Goal: Information Seeking & Learning: Learn about a topic

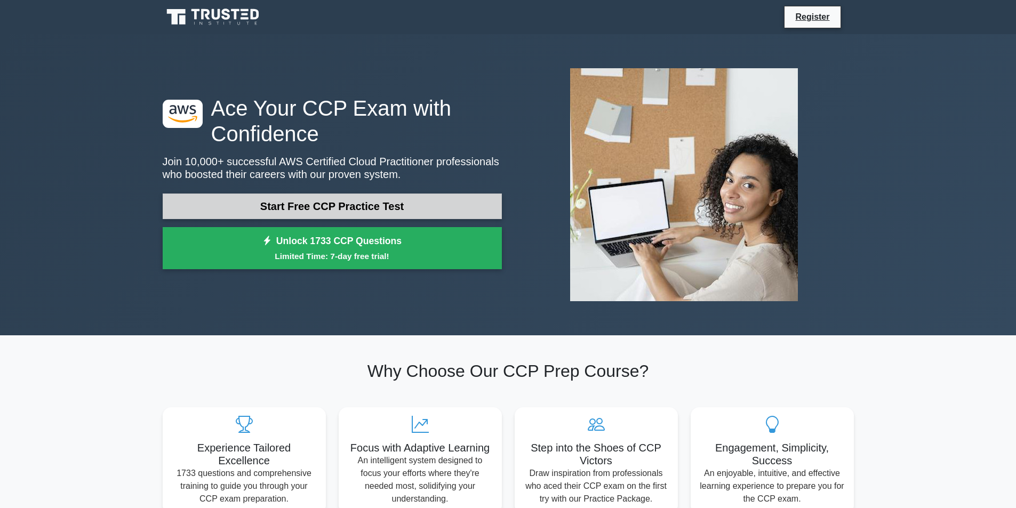
click at [407, 206] on link "Start Free CCP Practice Test" at bounding box center [332, 207] width 339 height 26
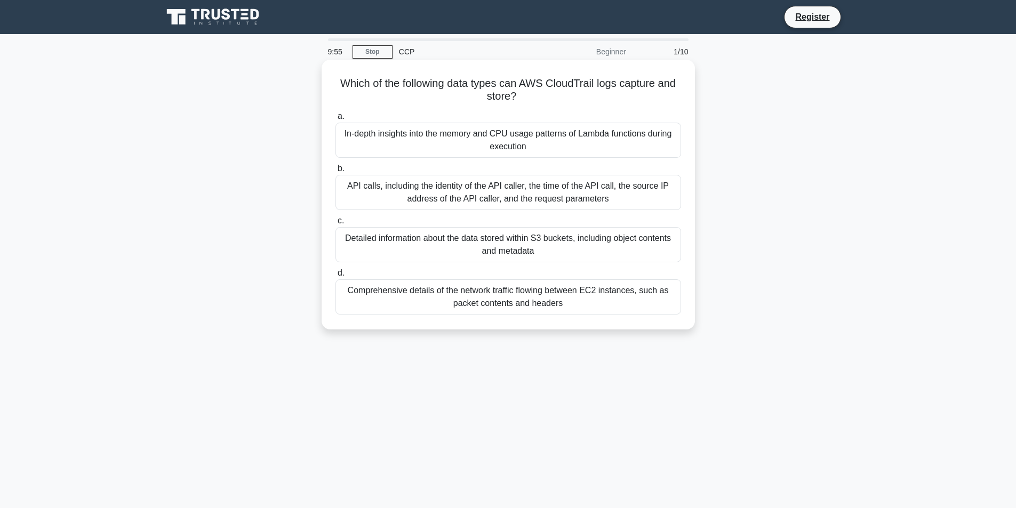
drag, startPoint x: 524, startPoint y: 83, endPoint x: 540, endPoint y: 94, distance: 18.8
click at [540, 94] on h5 "Which of the following data types can AWS CloudTrail logs capture and store? .s…" at bounding box center [508, 90] width 348 height 27
click at [533, 140] on div "In-depth insights into the memory and CPU usage patterns of Lambda functions du…" at bounding box center [509, 140] width 346 height 35
click at [336, 120] on input "a. In-depth insights into the memory and CPU usage patterns of Lambda functions…" at bounding box center [336, 116] width 0 height 7
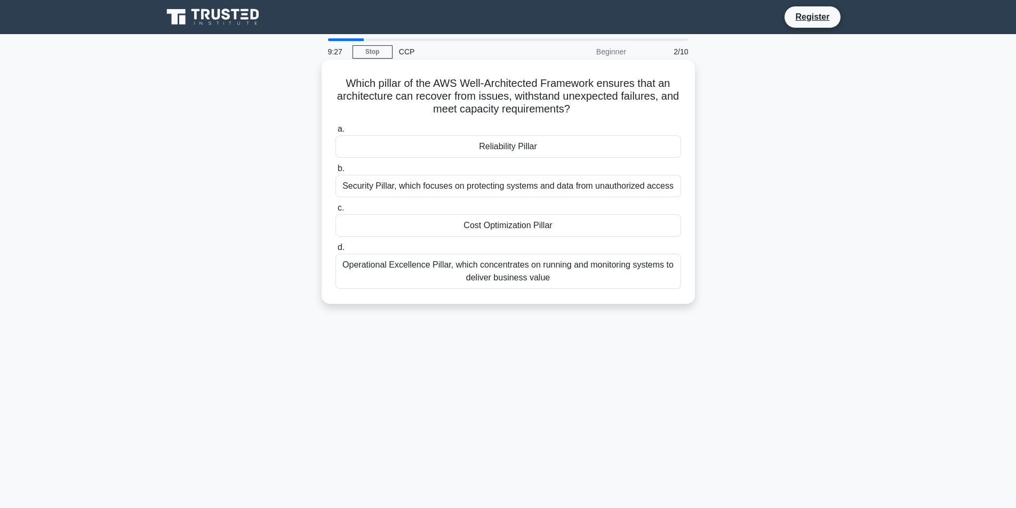
click at [466, 268] on div "Operational Excellence Pillar, which concentrates on running and monitoring sys…" at bounding box center [509, 271] width 346 height 35
click at [336, 251] on input "d. Operational Excellence Pillar, which concentrates on running and monitoring …" at bounding box center [336, 247] width 0 height 7
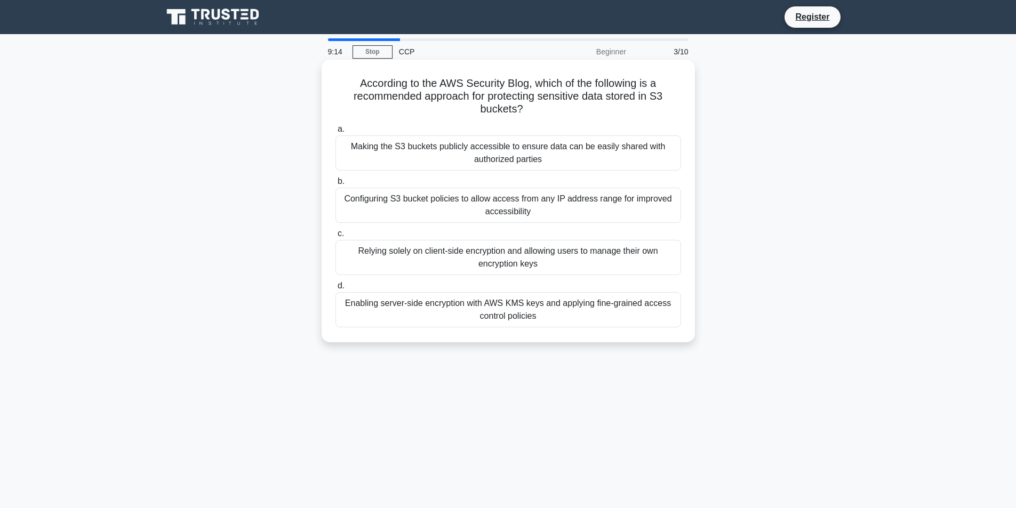
click at [416, 210] on div "Configuring S3 bucket policies to allow access from any IP address range for im…" at bounding box center [509, 205] width 346 height 35
click at [336, 185] on input "b. Configuring S3 bucket policies to allow access from any IP address range for…" at bounding box center [336, 181] width 0 height 7
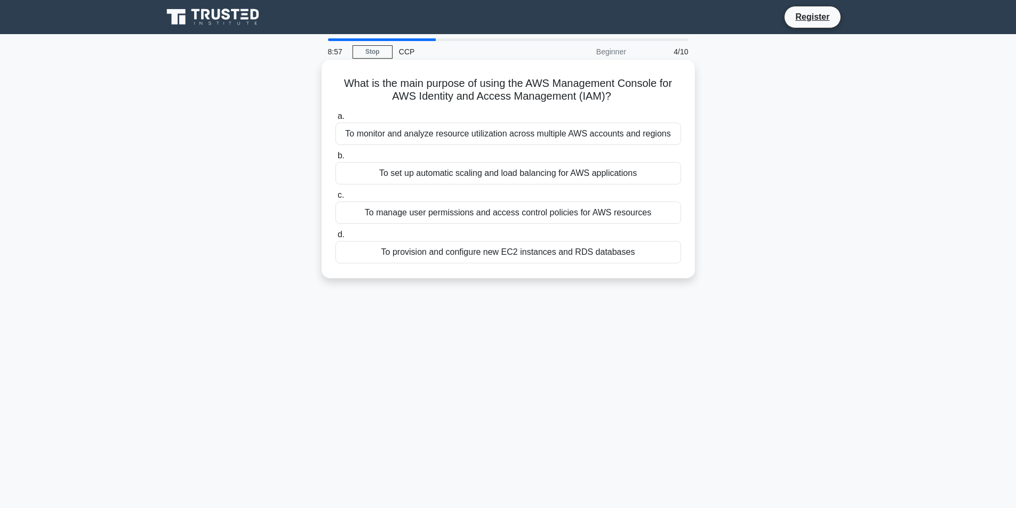
click at [403, 214] on div "To manage user permissions and access control policies for AWS resources" at bounding box center [509, 213] width 346 height 22
click at [336, 199] on input "c. To manage user permissions and access control policies for AWS resources" at bounding box center [336, 195] width 0 height 7
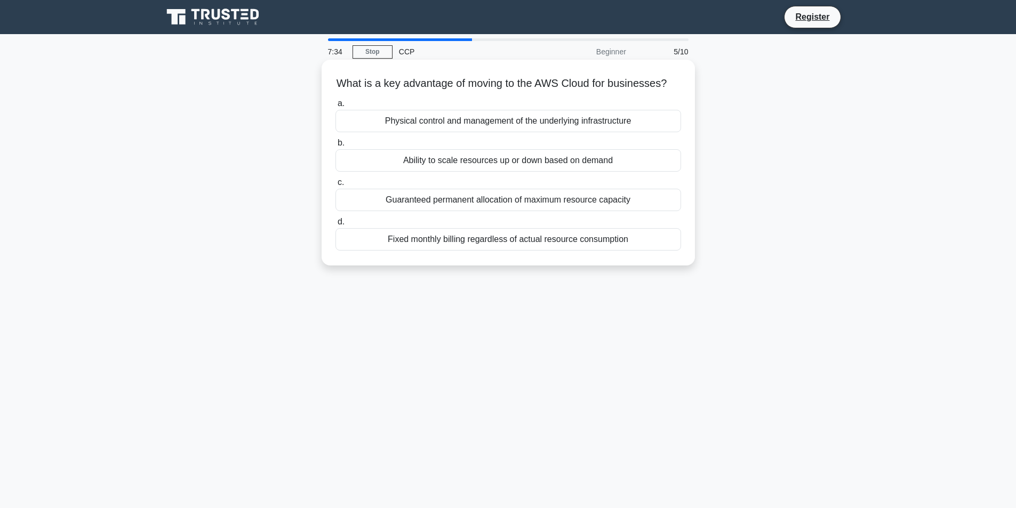
click at [441, 172] on div "Ability to scale resources up or down based on demand" at bounding box center [509, 160] width 346 height 22
click at [336, 147] on input "b. Ability to scale resources up or down based on demand" at bounding box center [336, 143] width 0 height 7
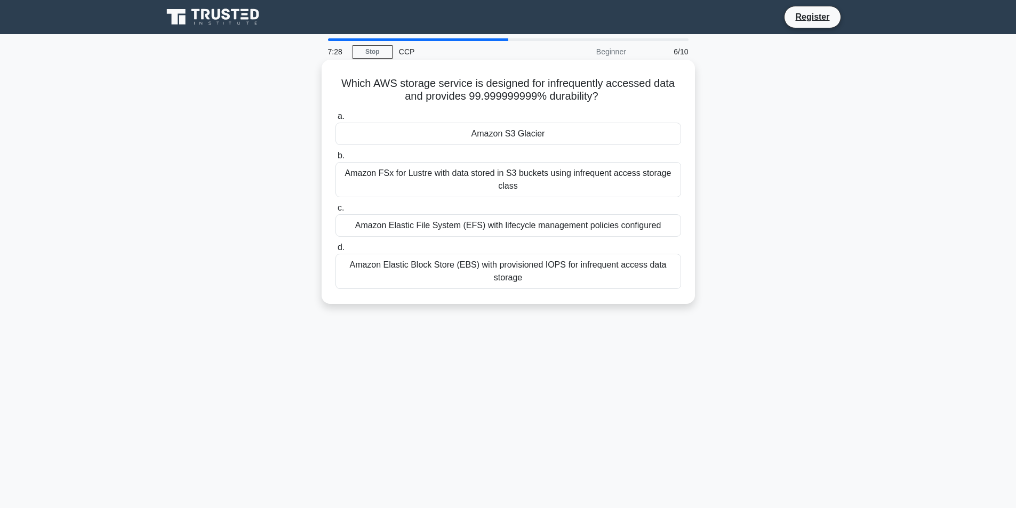
click at [512, 142] on div "Amazon S3 Glacier" at bounding box center [509, 134] width 346 height 22
click at [336, 120] on input "a. Amazon S3 Glacier" at bounding box center [336, 116] width 0 height 7
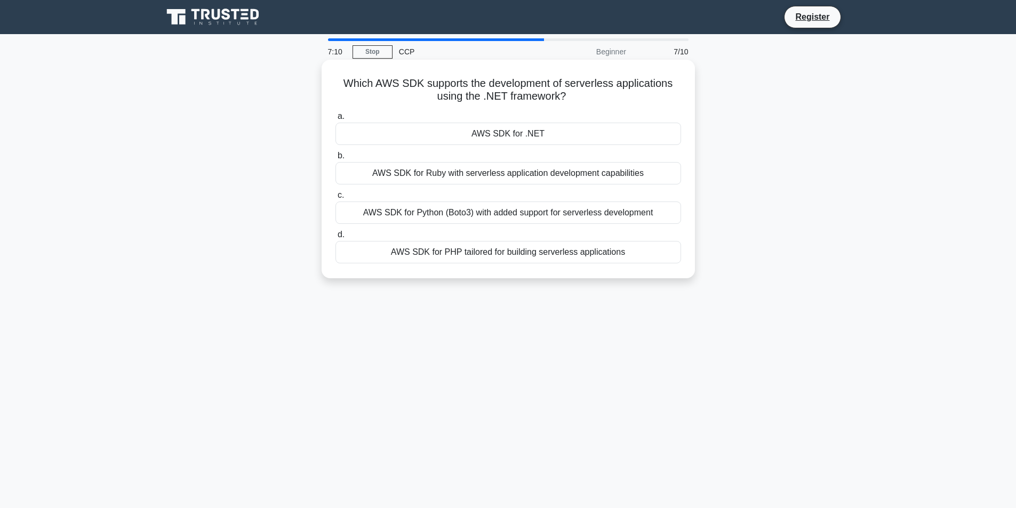
click at [501, 219] on div "AWS SDK for Python (Boto3) with added support for serverless development" at bounding box center [509, 213] width 346 height 22
click at [336, 199] on input "c. AWS SDK for Python (Boto3) with added support for serverless development" at bounding box center [336, 195] width 0 height 7
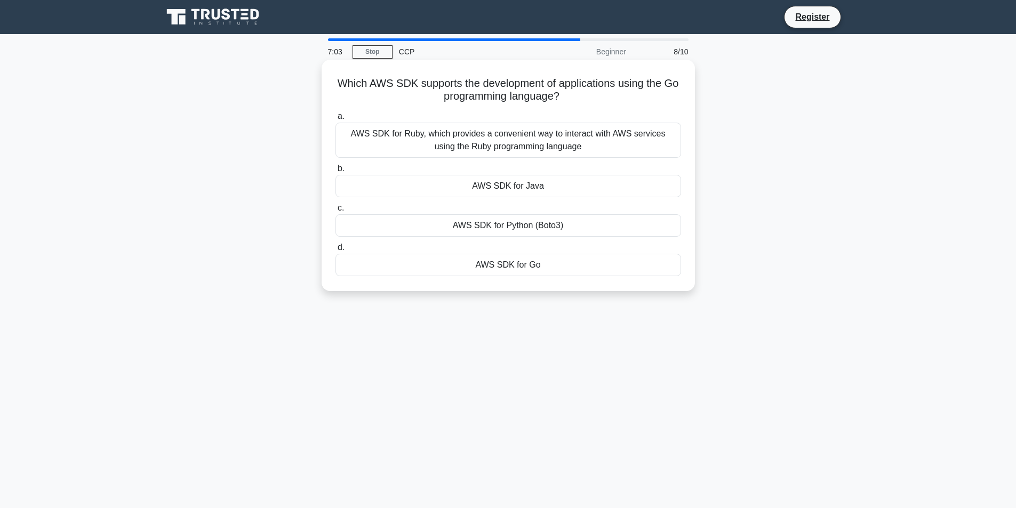
click at [474, 269] on div "AWS SDK for Go" at bounding box center [509, 265] width 346 height 22
click at [336, 251] on input "d. AWS SDK for Go" at bounding box center [336, 247] width 0 height 7
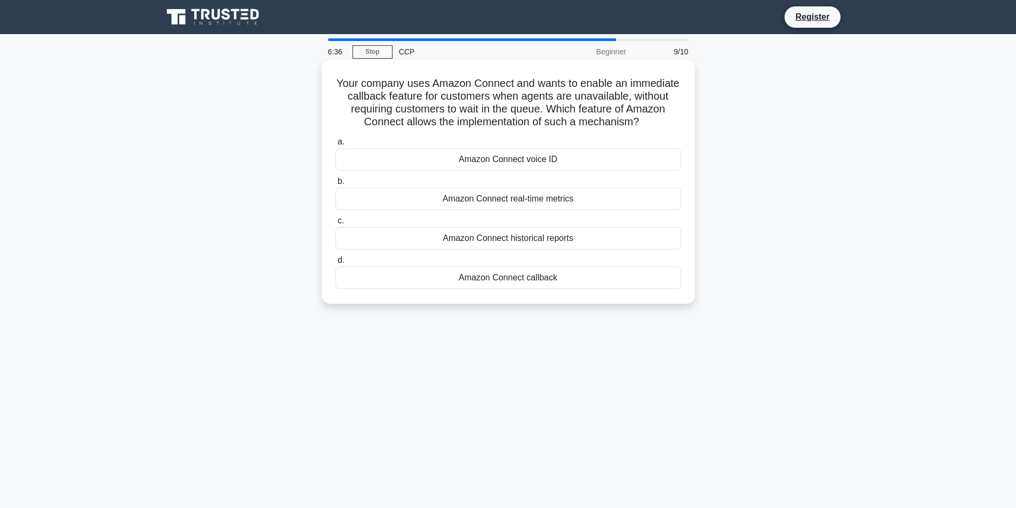
click at [548, 281] on div "Amazon Connect callback" at bounding box center [509, 278] width 346 height 22
click at [336, 264] on input "d. Amazon Connect callback" at bounding box center [336, 260] width 0 height 7
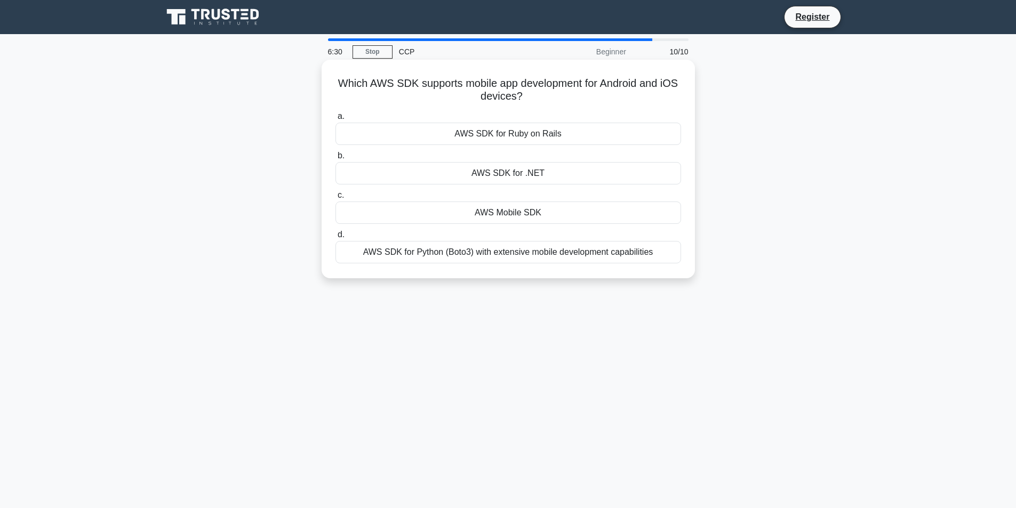
click at [546, 213] on div "AWS Mobile SDK" at bounding box center [509, 213] width 346 height 22
click at [336, 199] on input "c. AWS Mobile SDK" at bounding box center [336, 195] width 0 height 7
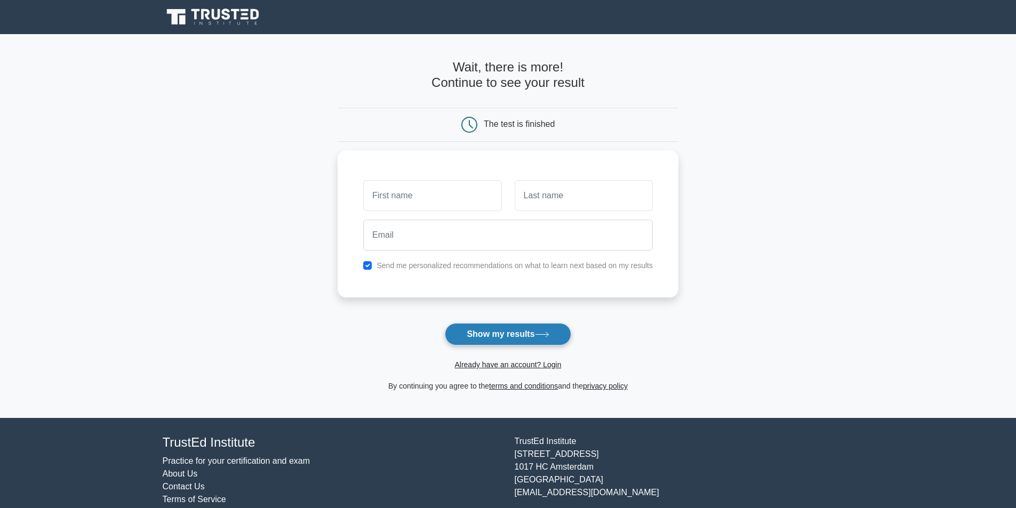
click at [516, 334] on button "Show my results" at bounding box center [508, 334] width 126 height 22
type input "n"
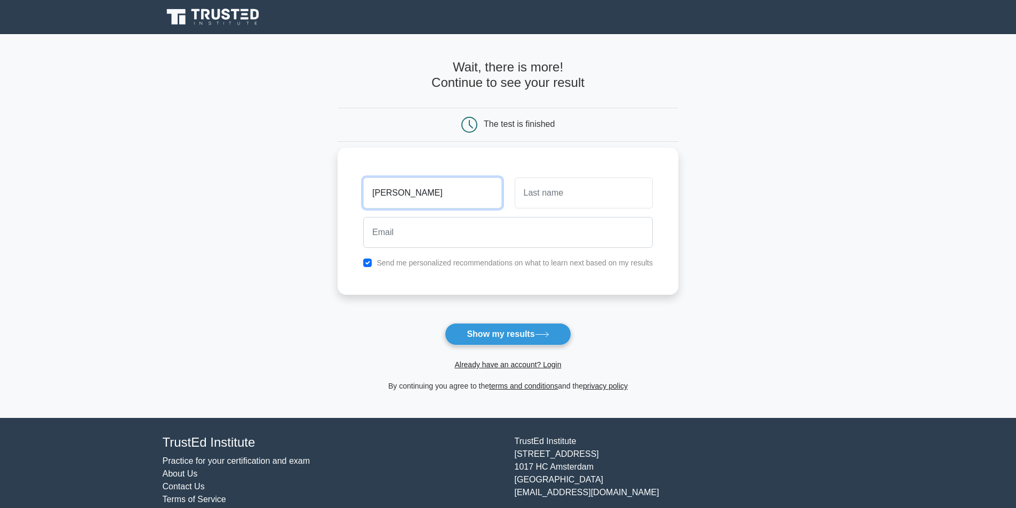
type input "Nikhitha"
click at [586, 203] on input "text" at bounding box center [584, 193] width 138 height 31
type input "N"
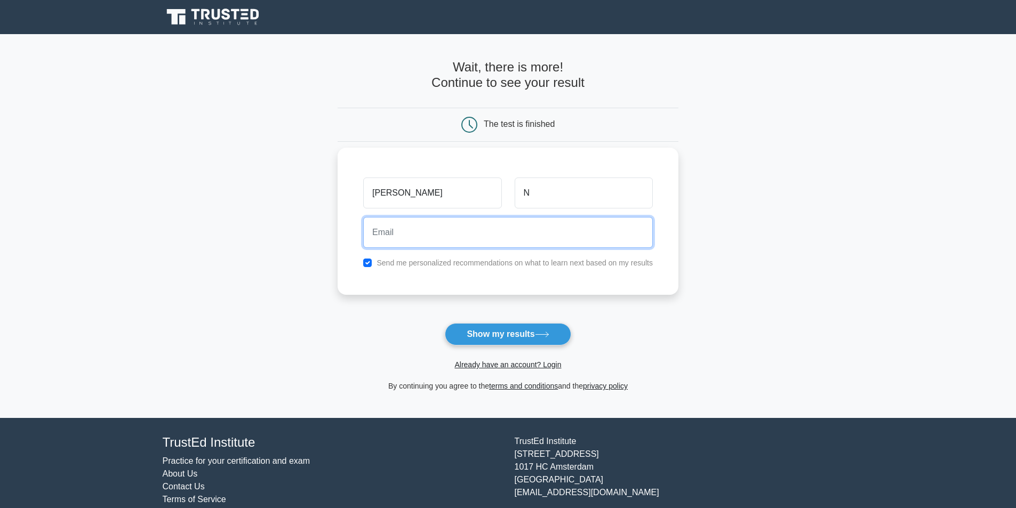
click at [430, 242] on input "email" at bounding box center [508, 232] width 290 height 31
type input "160220K053@gmail.com"
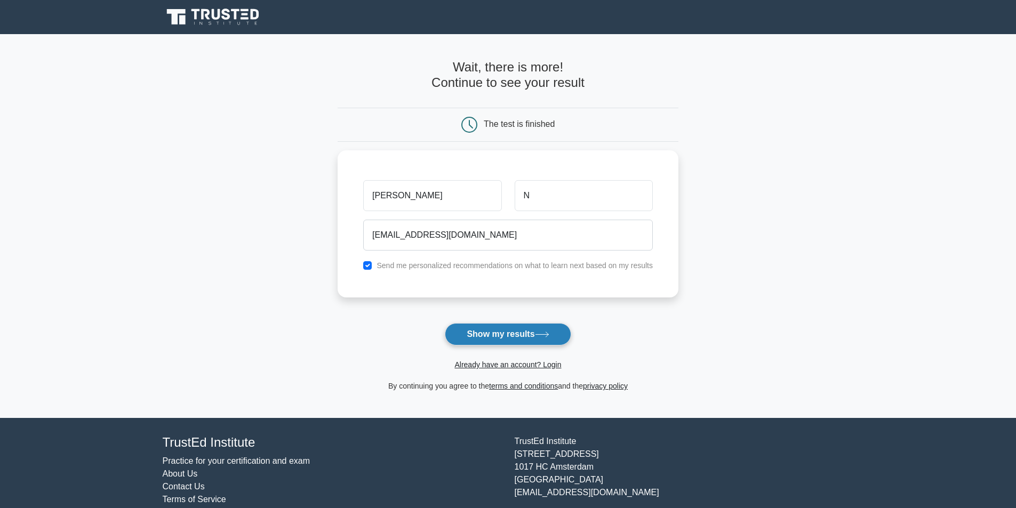
click at [503, 334] on button "Show my results" at bounding box center [508, 334] width 126 height 22
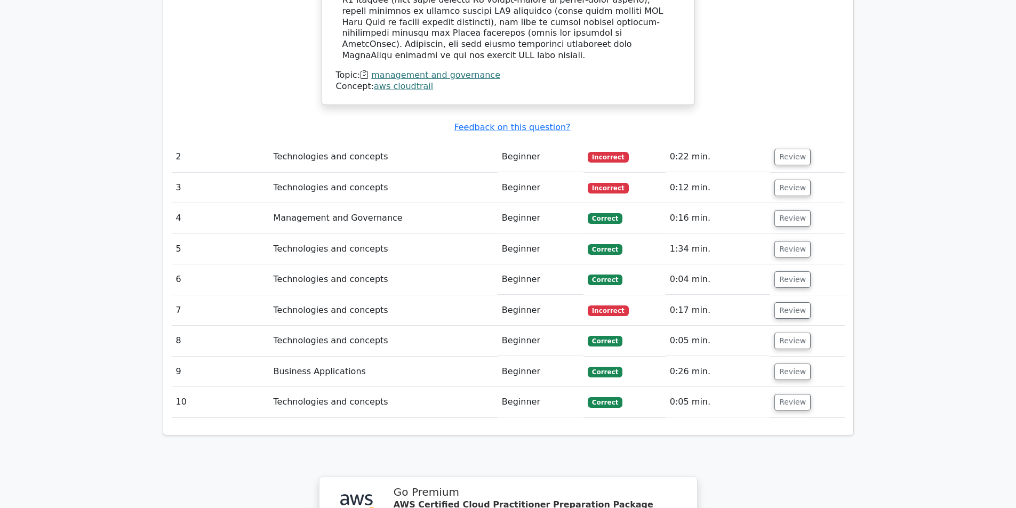
scroll to position [1241, 0]
click at [481, 295] on td "Technologies and concepts" at bounding box center [383, 310] width 228 height 30
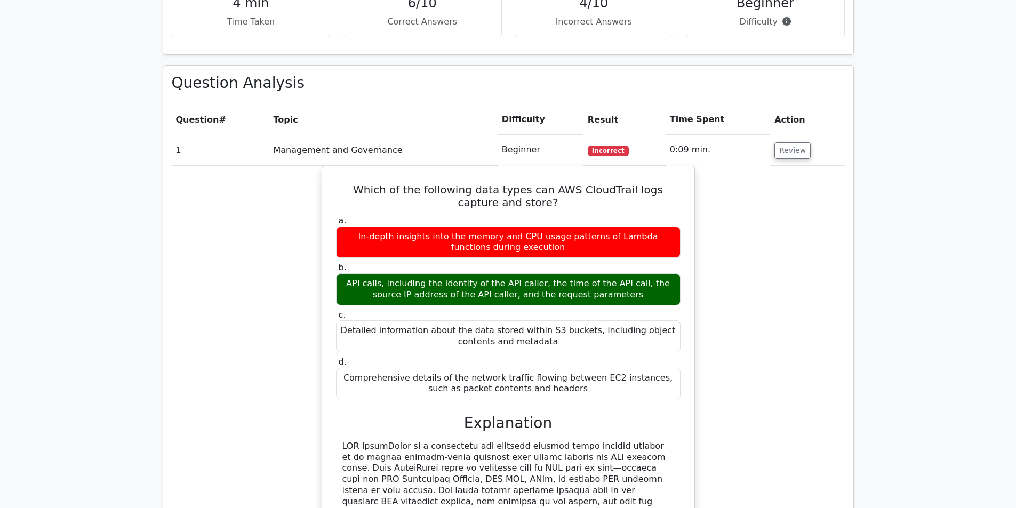
scroll to position [692, 0]
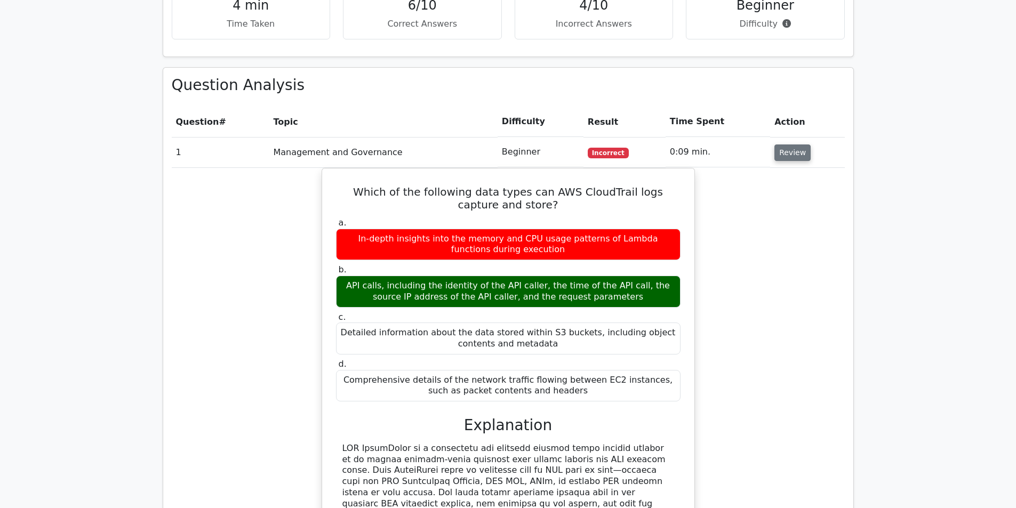
click at [786, 145] on button "Review" at bounding box center [793, 153] width 36 height 17
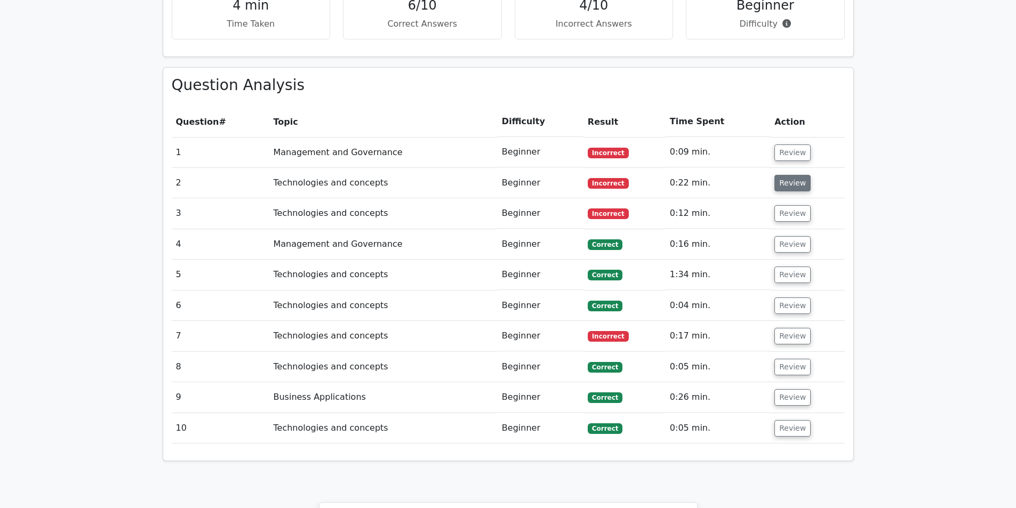
click at [782, 175] on button "Review" at bounding box center [793, 183] width 36 height 17
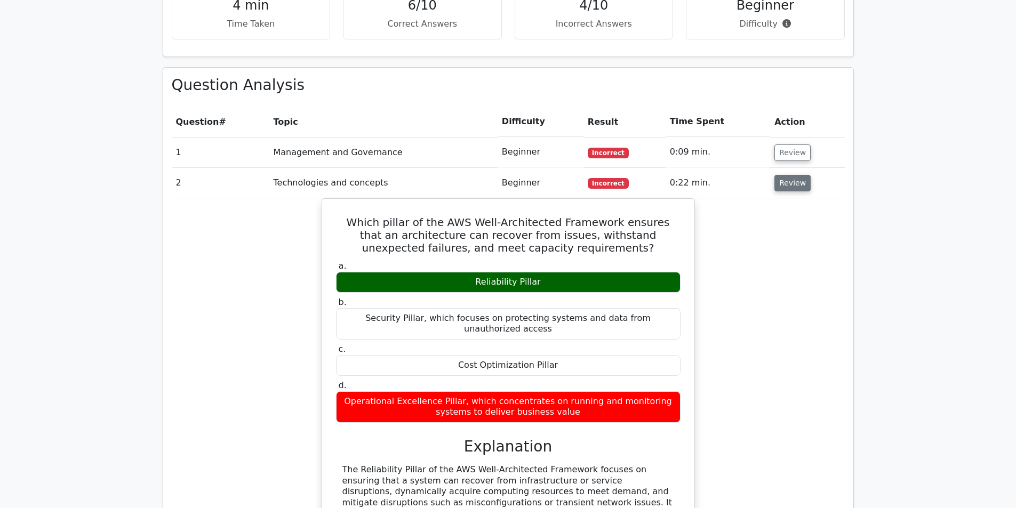
click at [782, 175] on button "Review" at bounding box center [793, 183] width 36 height 17
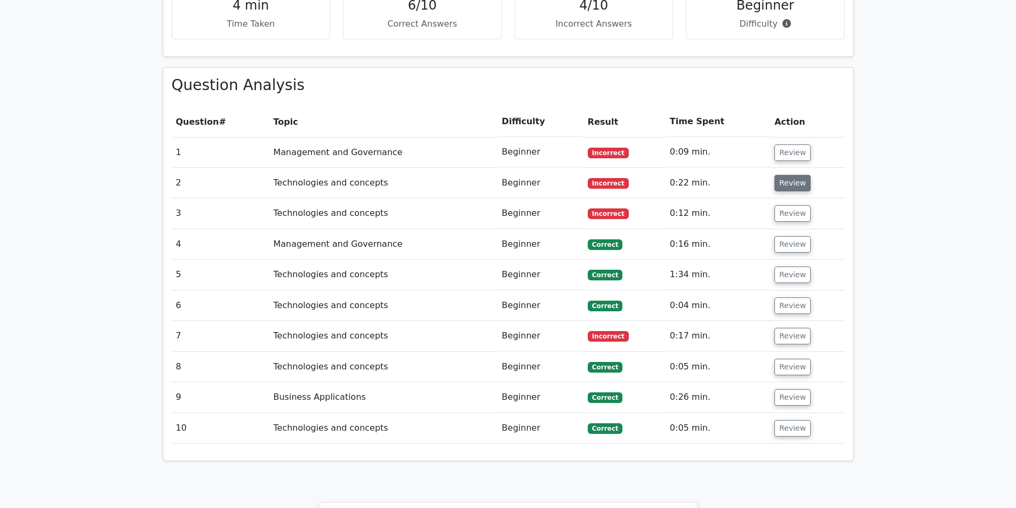
click at [782, 175] on button "Review" at bounding box center [793, 183] width 36 height 17
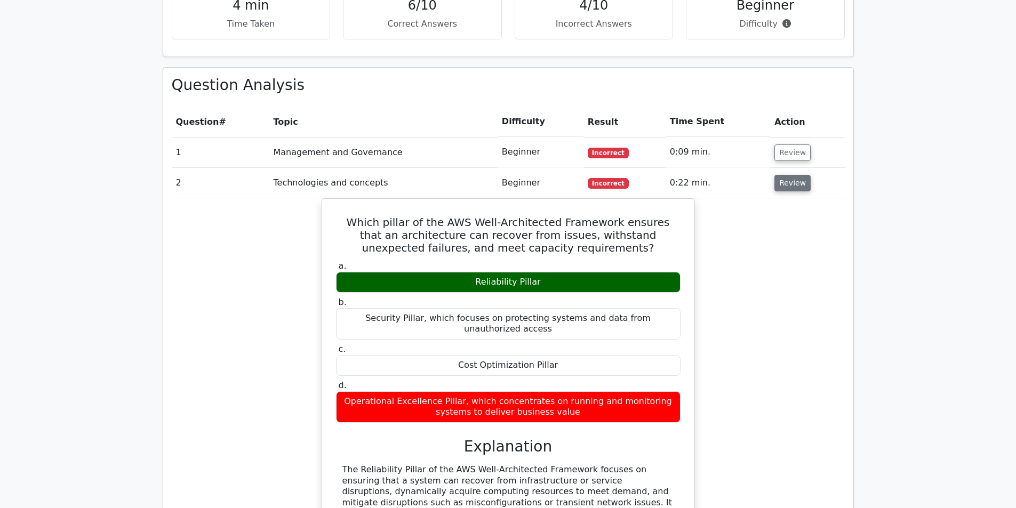
click at [785, 175] on button "Review" at bounding box center [793, 183] width 36 height 17
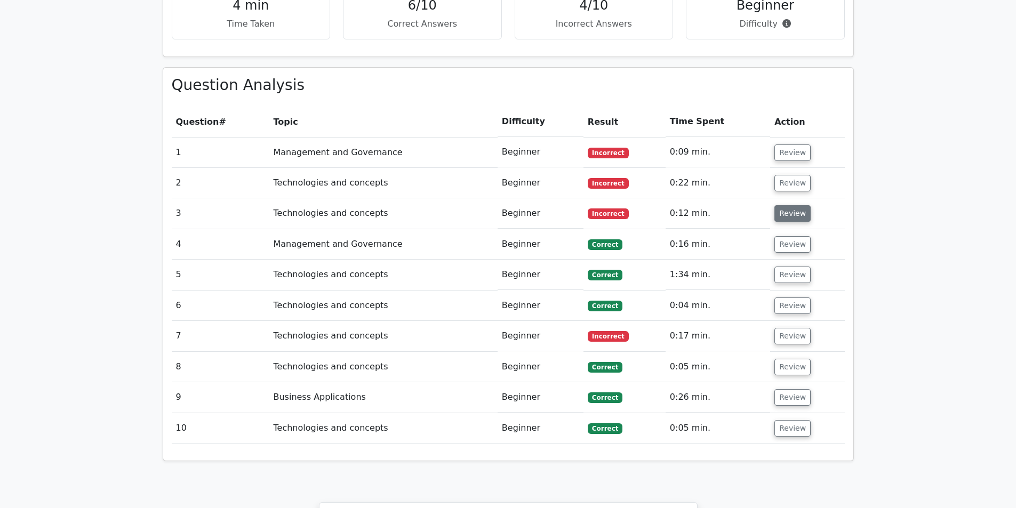
click at [789, 205] on button "Review" at bounding box center [793, 213] width 36 height 17
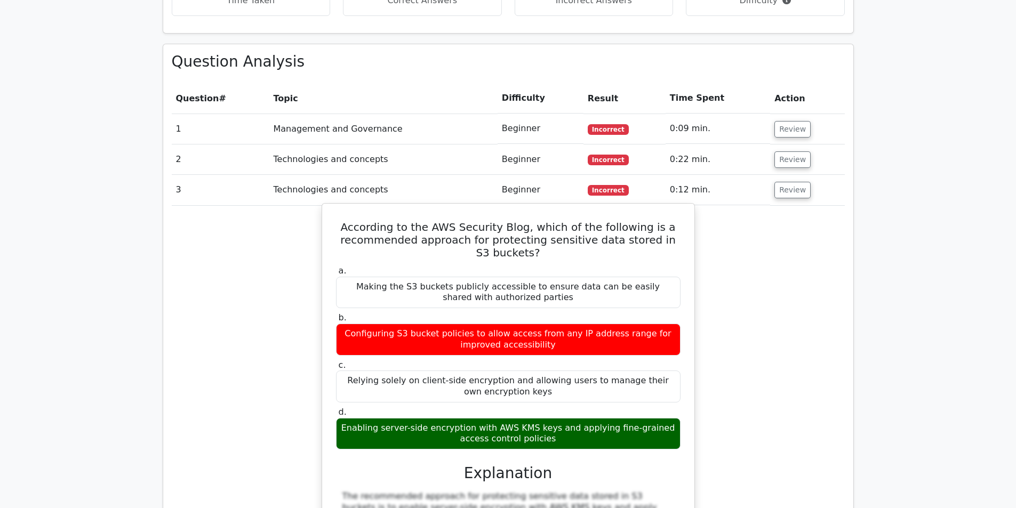
scroll to position [716, 0]
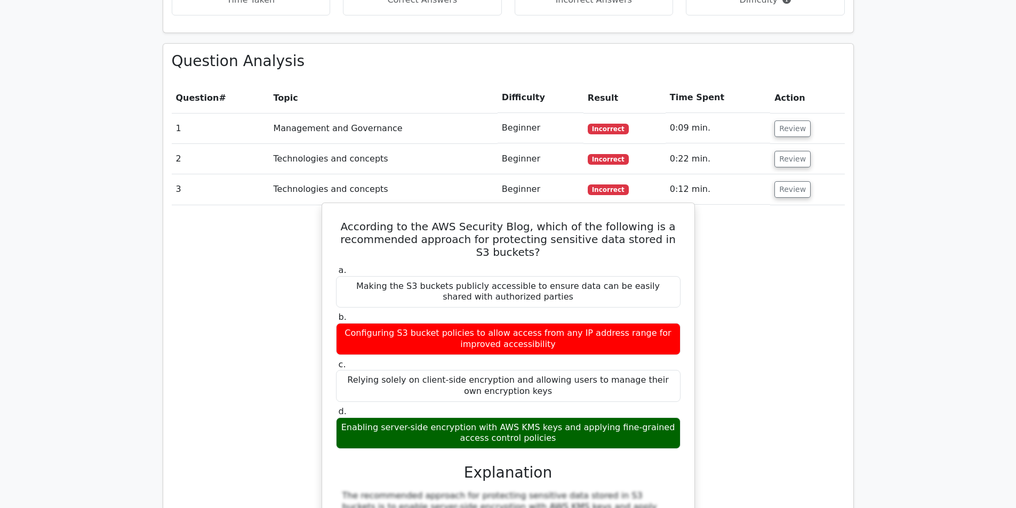
click at [651, 323] on div "Configuring S3 bucket policies to allow access from any IP address range for im…" at bounding box center [508, 339] width 345 height 32
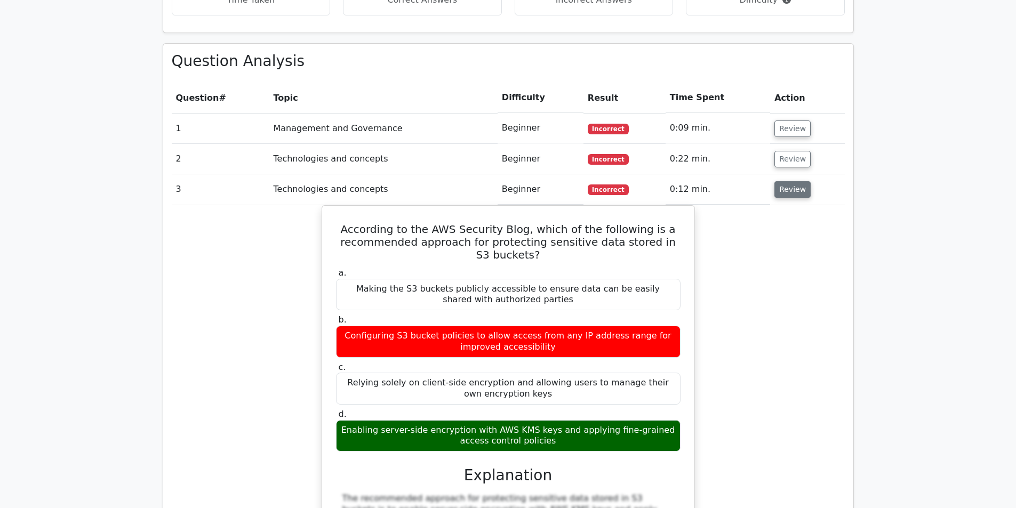
click at [787, 181] on button "Review" at bounding box center [793, 189] width 36 height 17
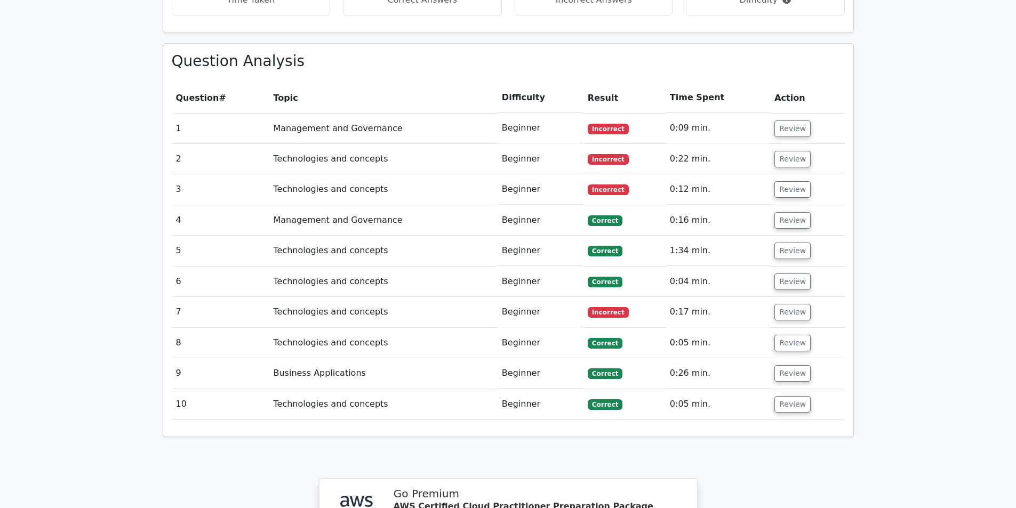
scroll to position [755, 0]
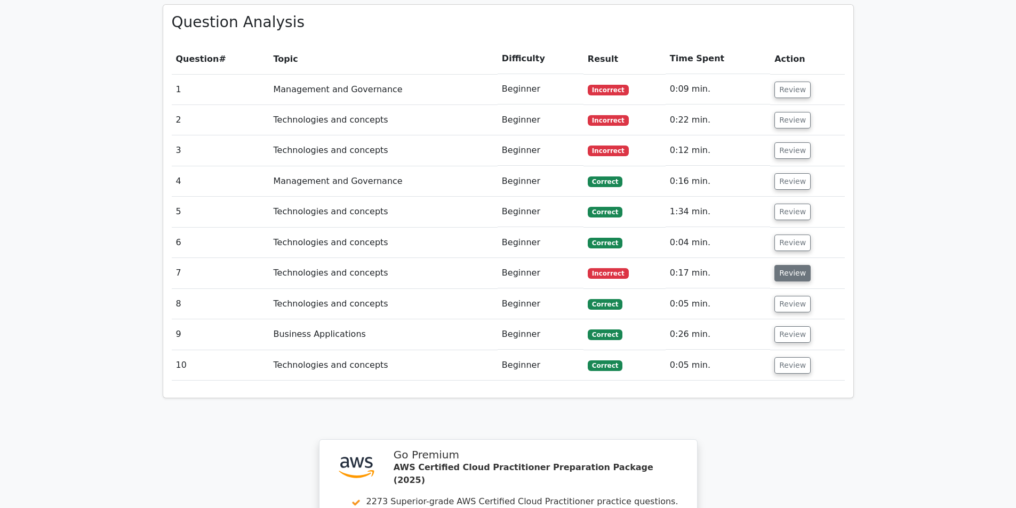
click at [782, 265] on button "Review" at bounding box center [793, 273] width 36 height 17
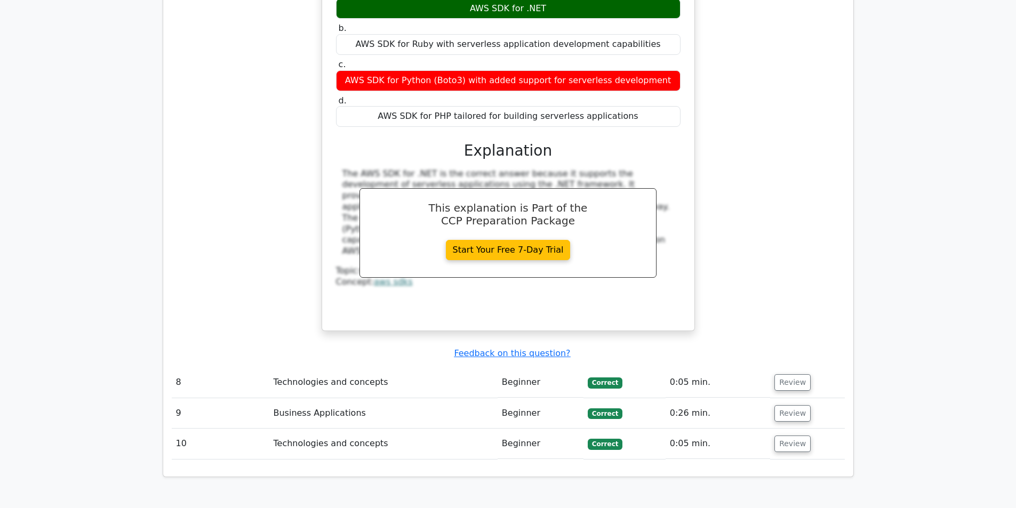
scroll to position [1107, 0]
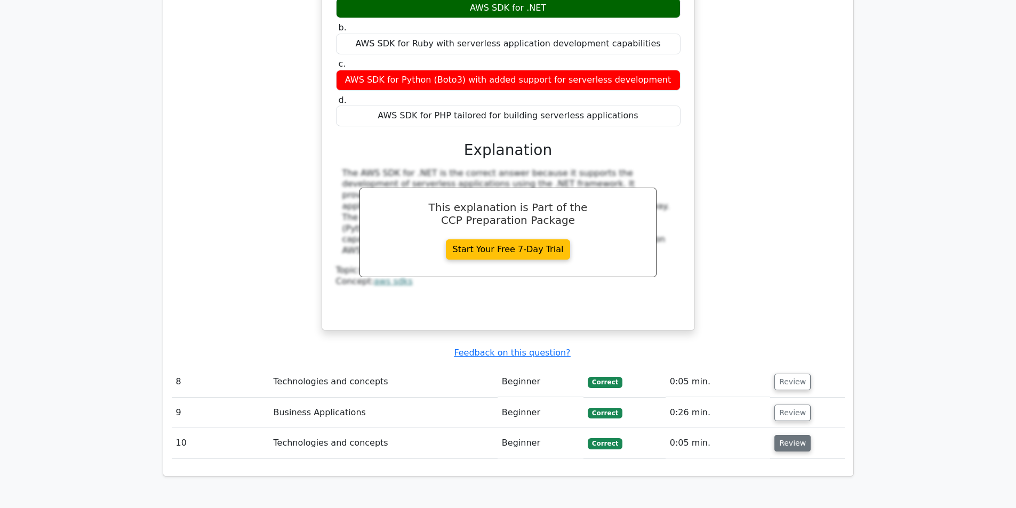
click at [796, 435] on button "Review" at bounding box center [793, 443] width 36 height 17
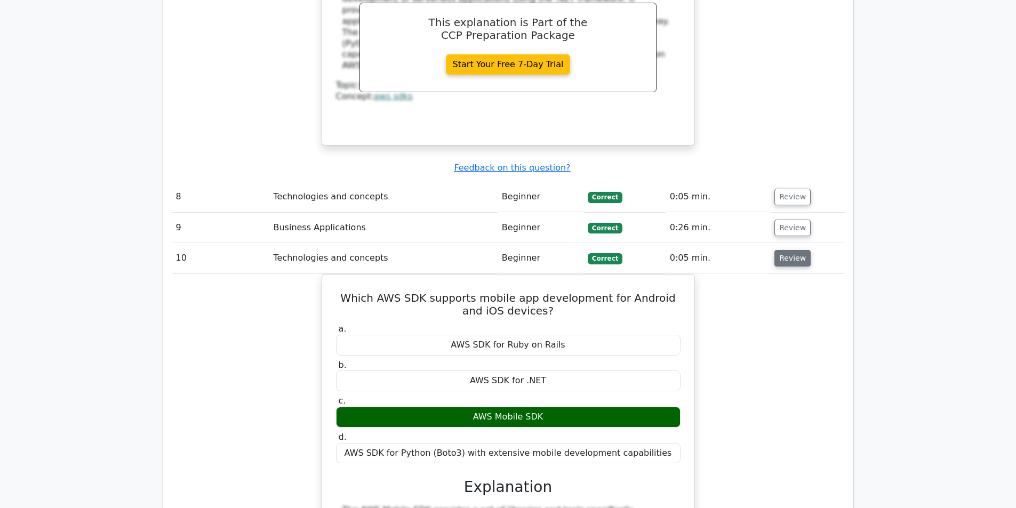
scroll to position [1293, 0]
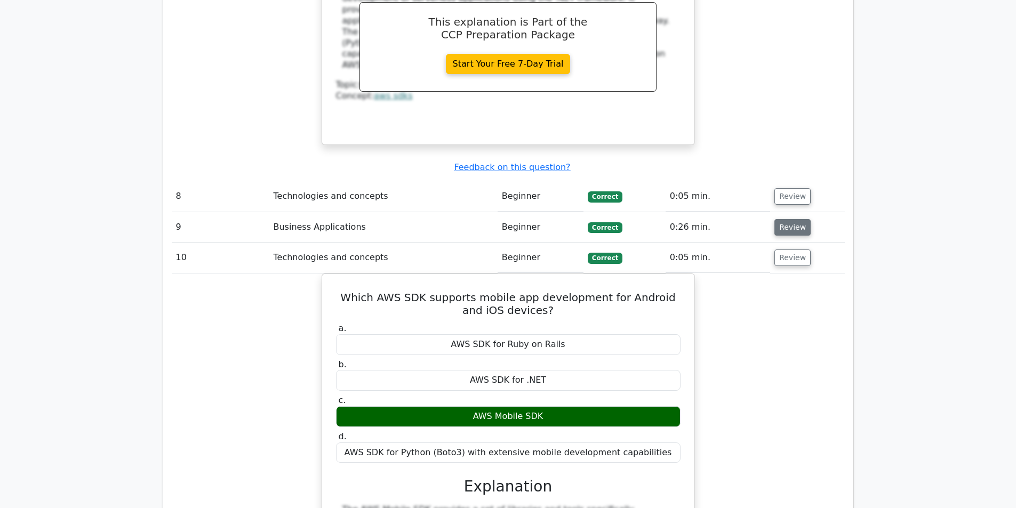
click at [791, 219] on button "Review" at bounding box center [793, 227] width 36 height 17
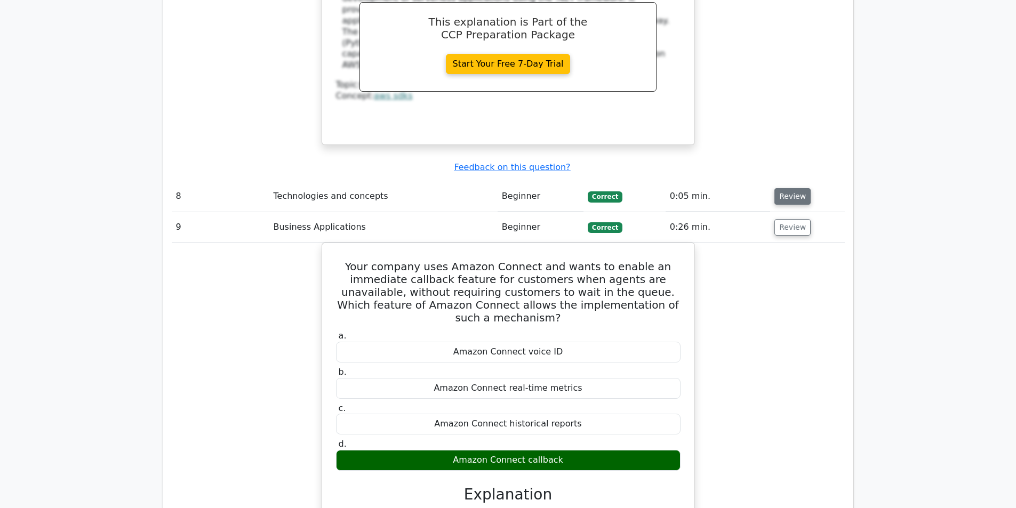
click at [795, 188] on button "Review" at bounding box center [793, 196] width 36 height 17
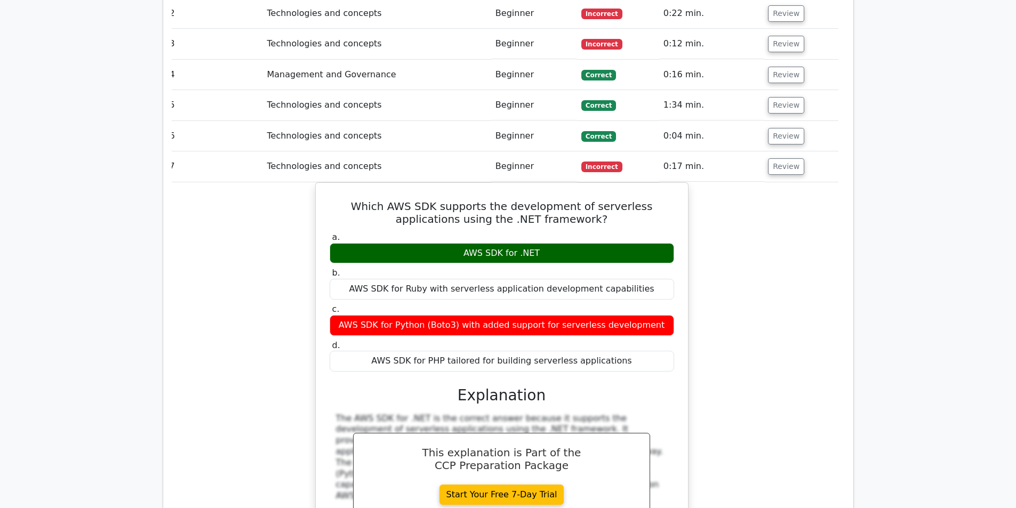
scroll to position [839, 0]
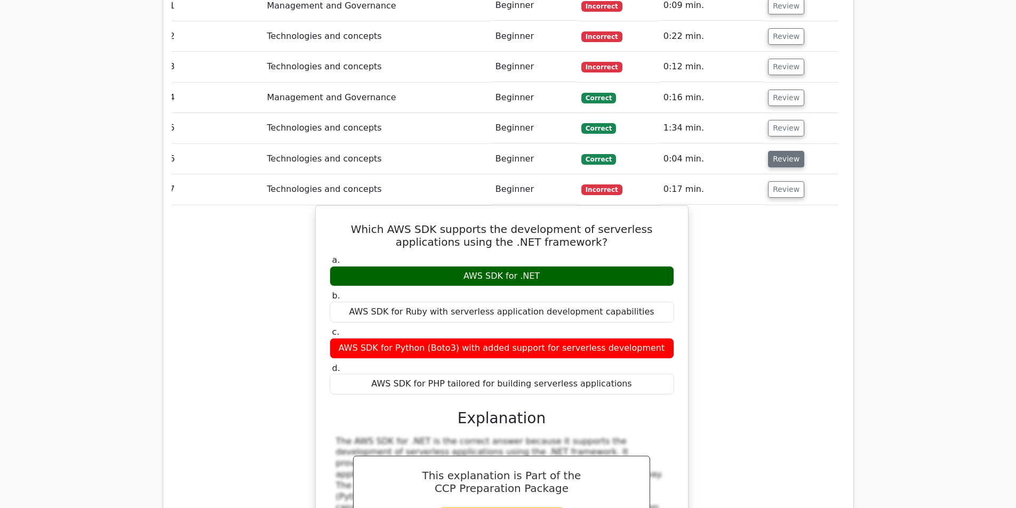
click at [781, 151] on button "Review" at bounding box center [786, 159] width 36 height 17
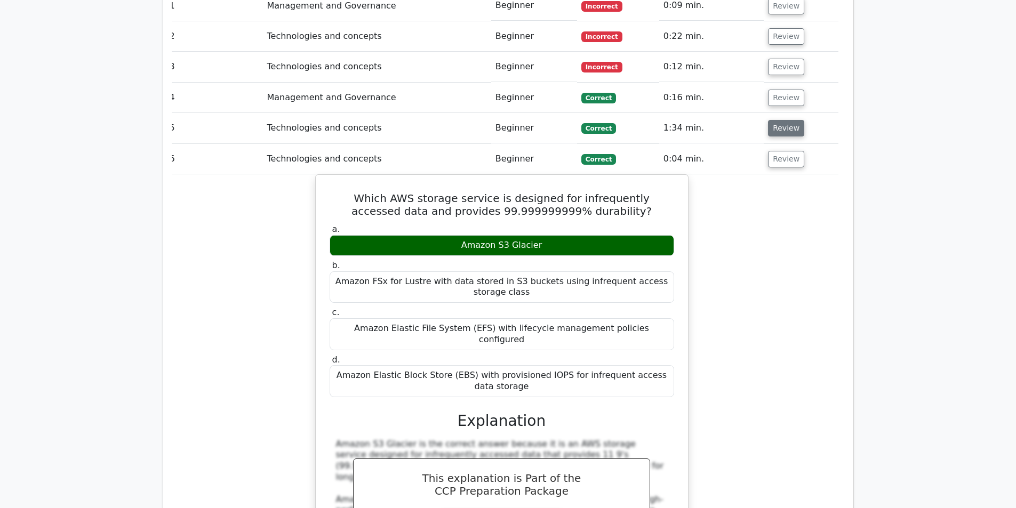
click at [780, 120] on button "Review" at bounding box center [786, 128] width 36 height 17
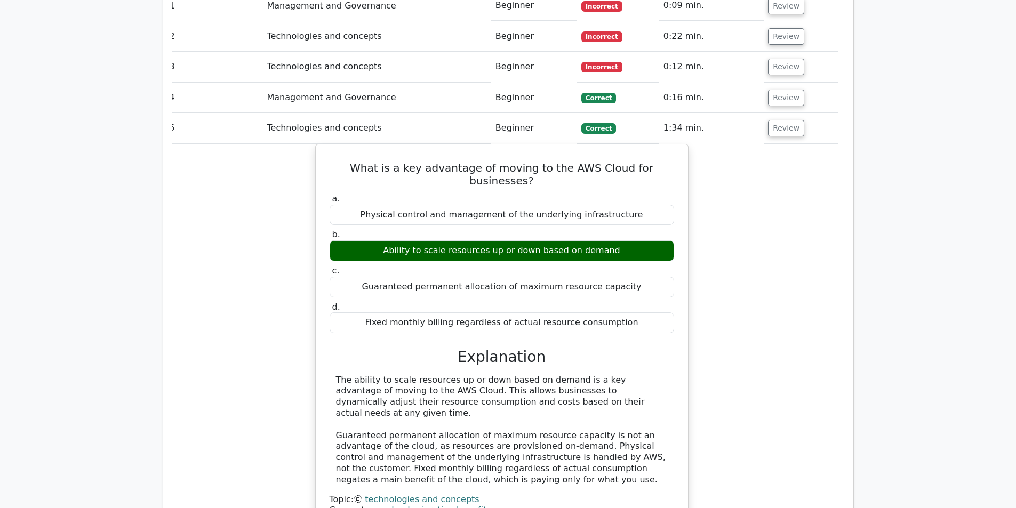
click at [791, 83] on td "Review" at bounding box center [801, 98] width 74 height 30
click at [788, 90] on button "Review" at bounding box center [786, 98] width 36 height 17
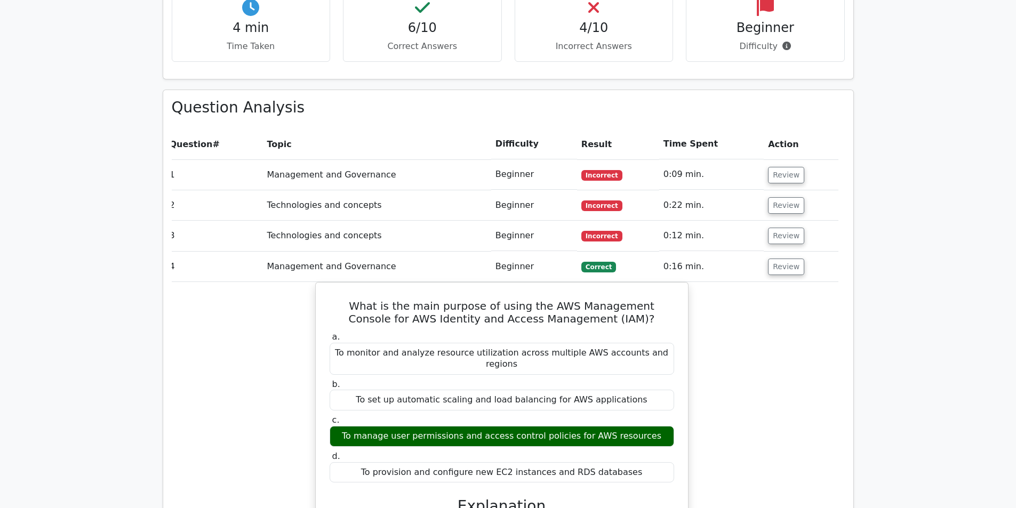
scroll to position [668, 0]
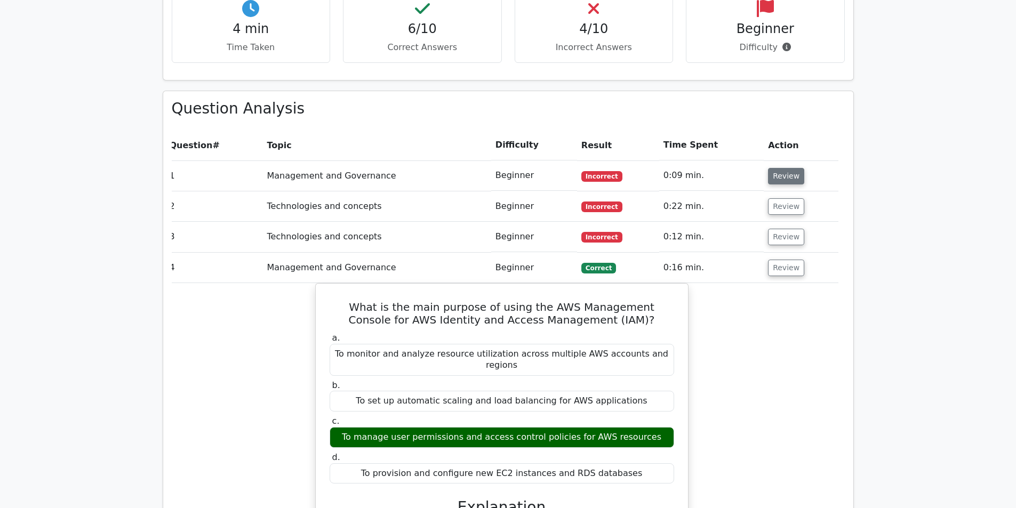
click at [779, 168] on button "Review" at bounding box center [786, 176] width 36 height 17
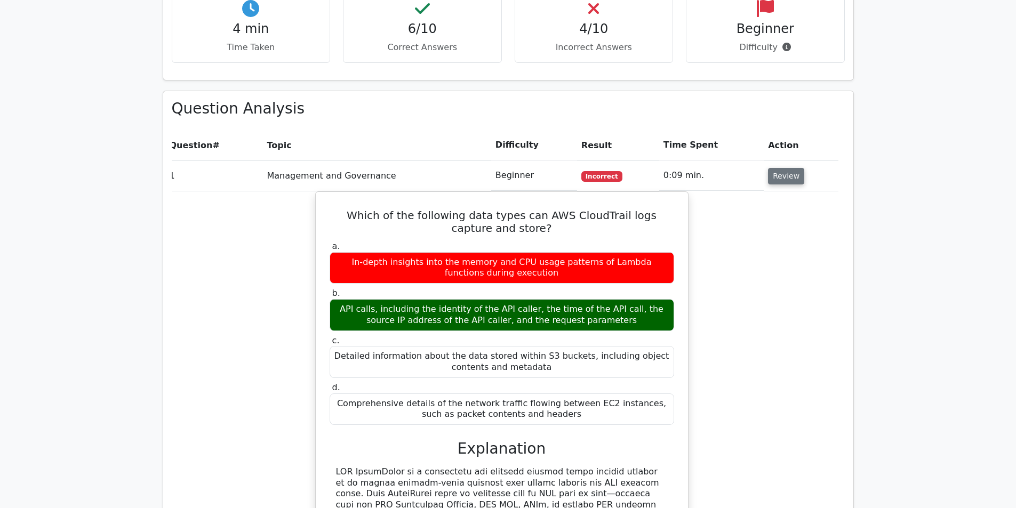
click at [783, 168] on button "Review" at bounding box center [786, 176] width 36 height 17
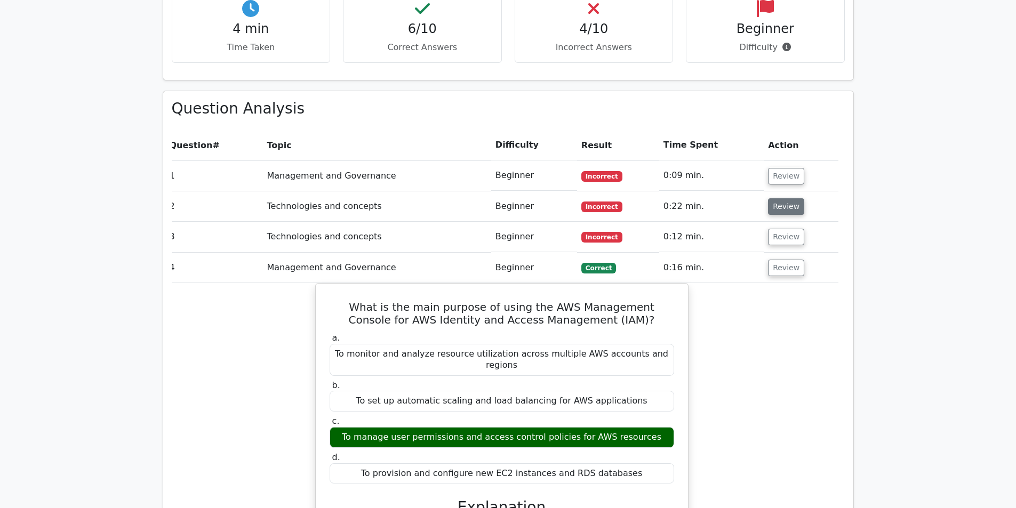
click at [784, 198] on button "Review" at bounding box center [786, 206] width 36 height 17
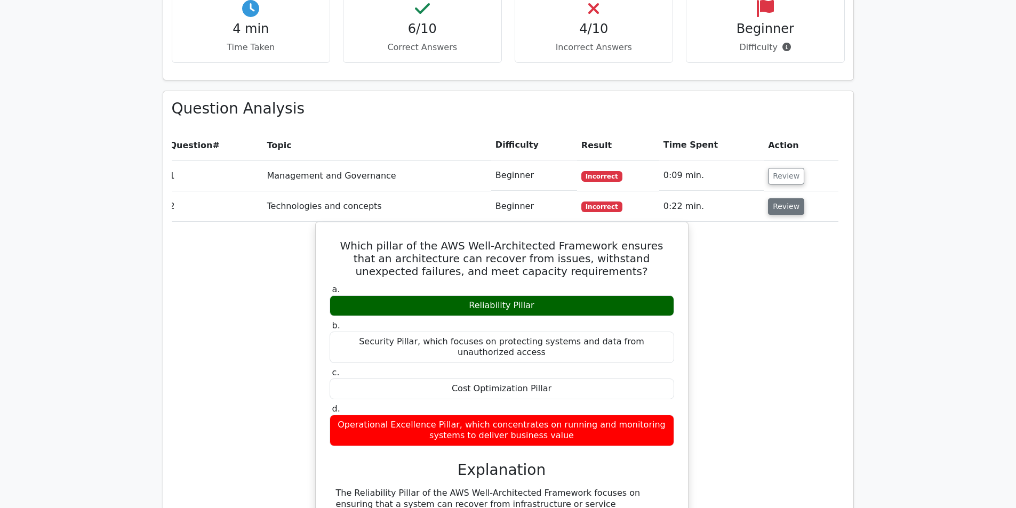
click at [784, 198] on button "Review" at bounding box center [786, 206] width 36 height 17
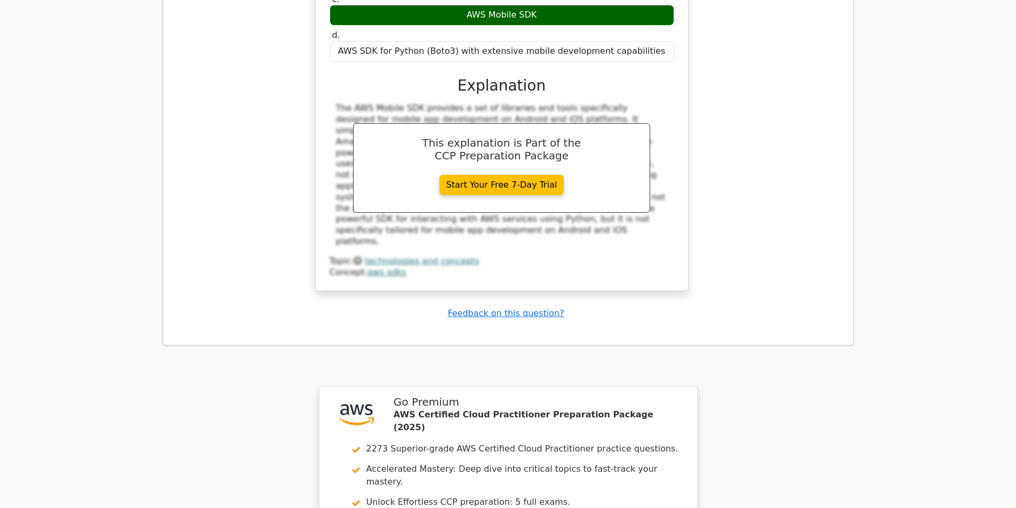
scroll to position [4107, 0]
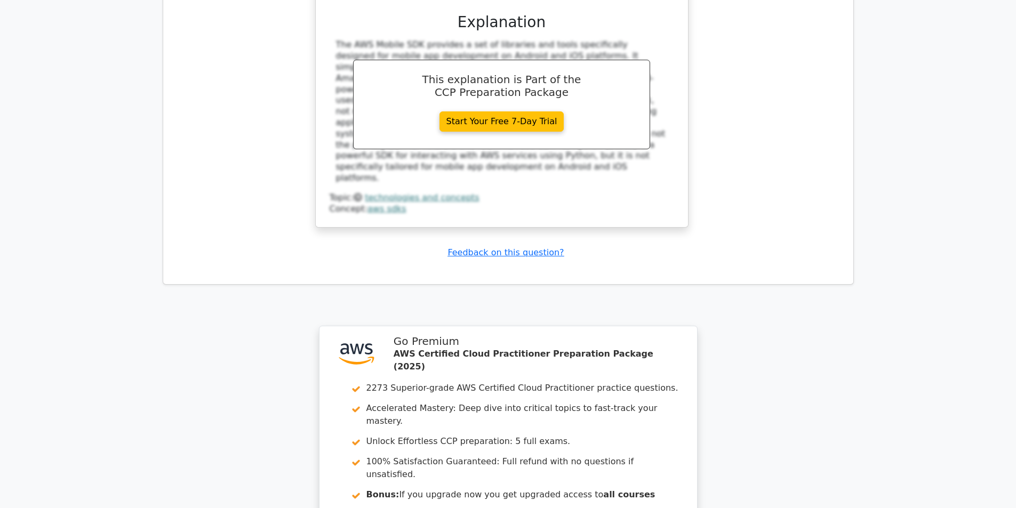
scroll to position [4002, 0]
